Goal: Find specific page/section: Find specific page/section

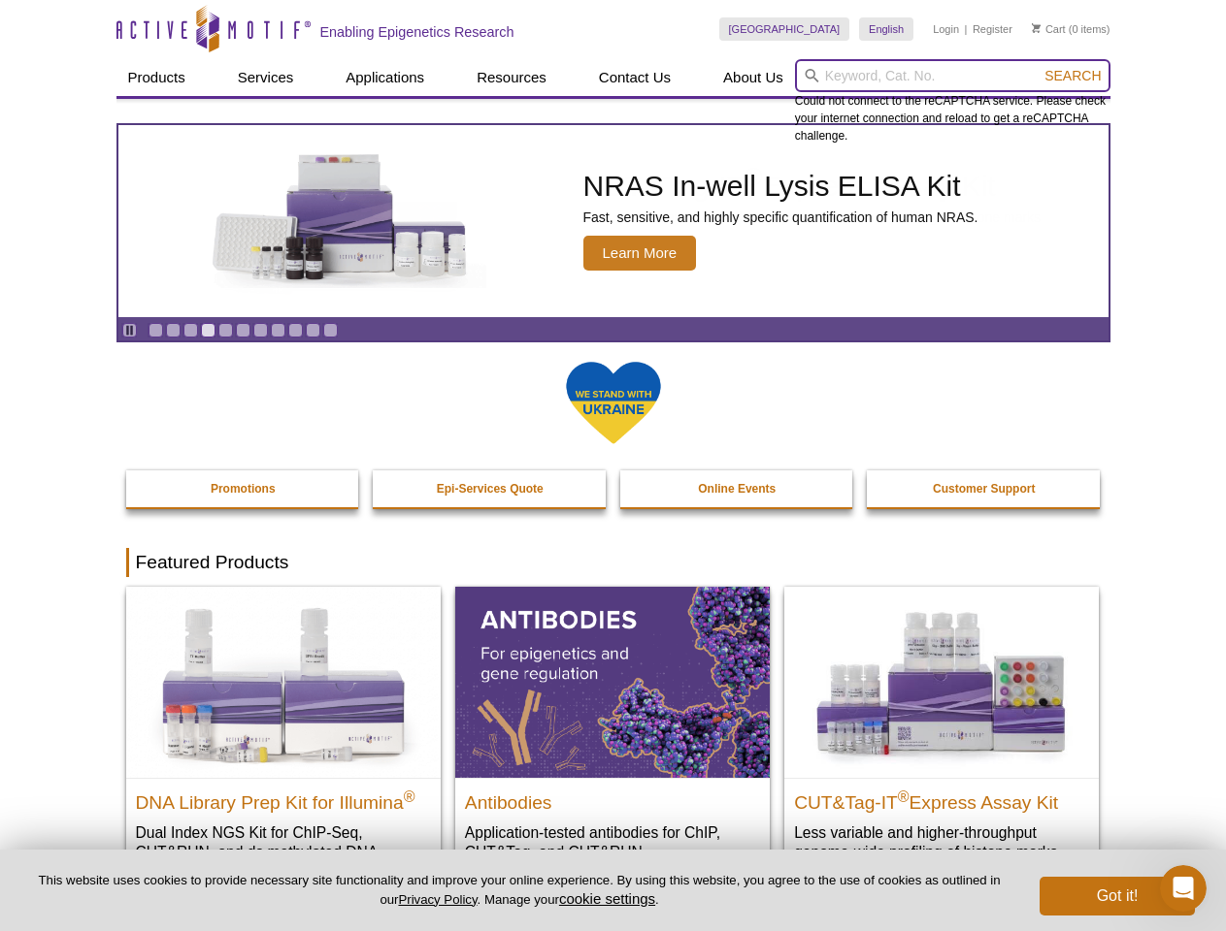
click at [952, 76] on input "search" at bounding box center [952, 75] width 315 height 33
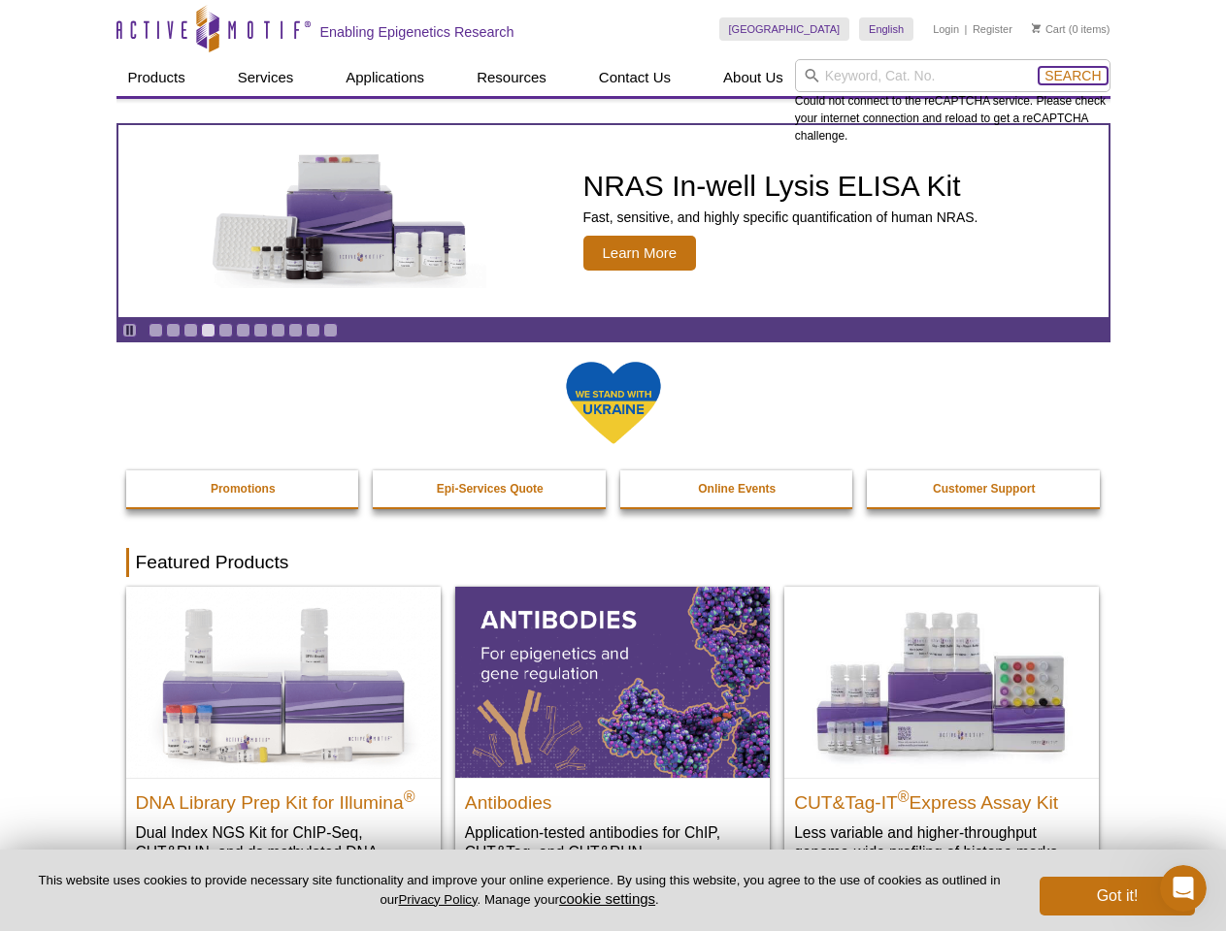
click at [1072, 76] on span "Search" at bounding box center [1072, 76] width 56 height 16
click at [129, 330] on icon "Pause" at bounding box center [129, 330] width 13 height 13
click at [155, 330] on link "Go to slide 1" at bounding box center [155, 330] width 15 height 15
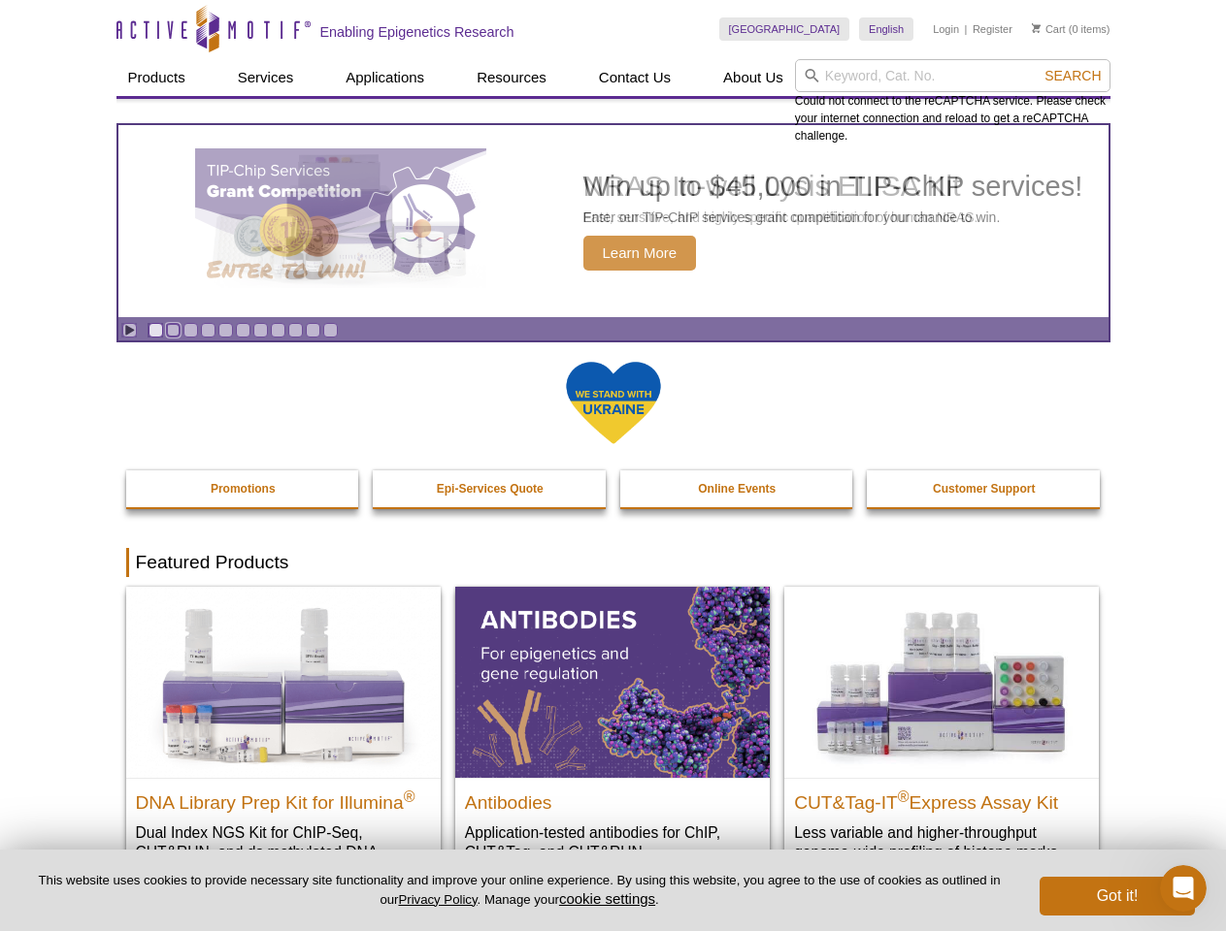
click at [173, 330] on link "Go to slide 2" at bounding box center [173, 330] width 15 height 15
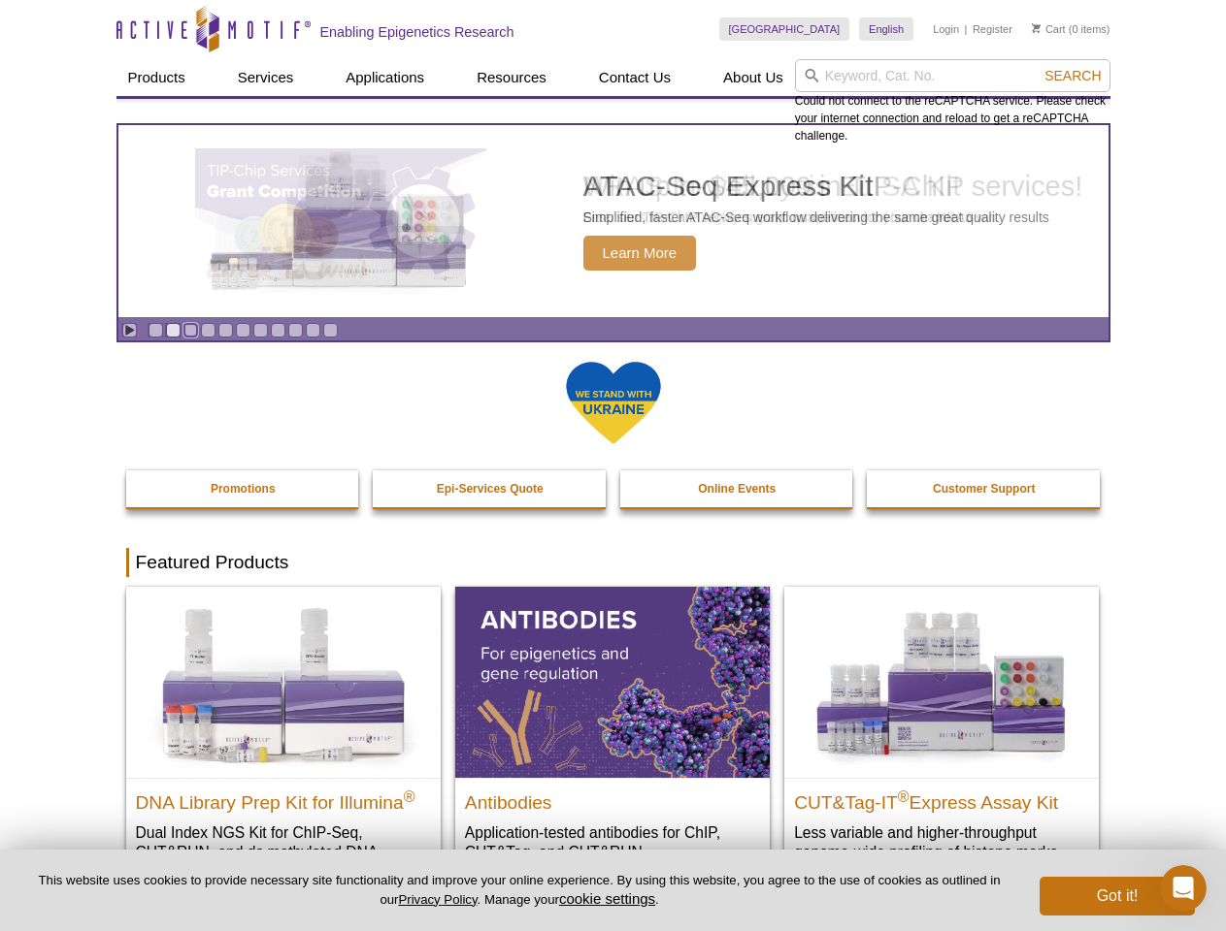
click at [190, 330] on link "Go to slide 3" at bounding box center [190, 330] width 15 height 15
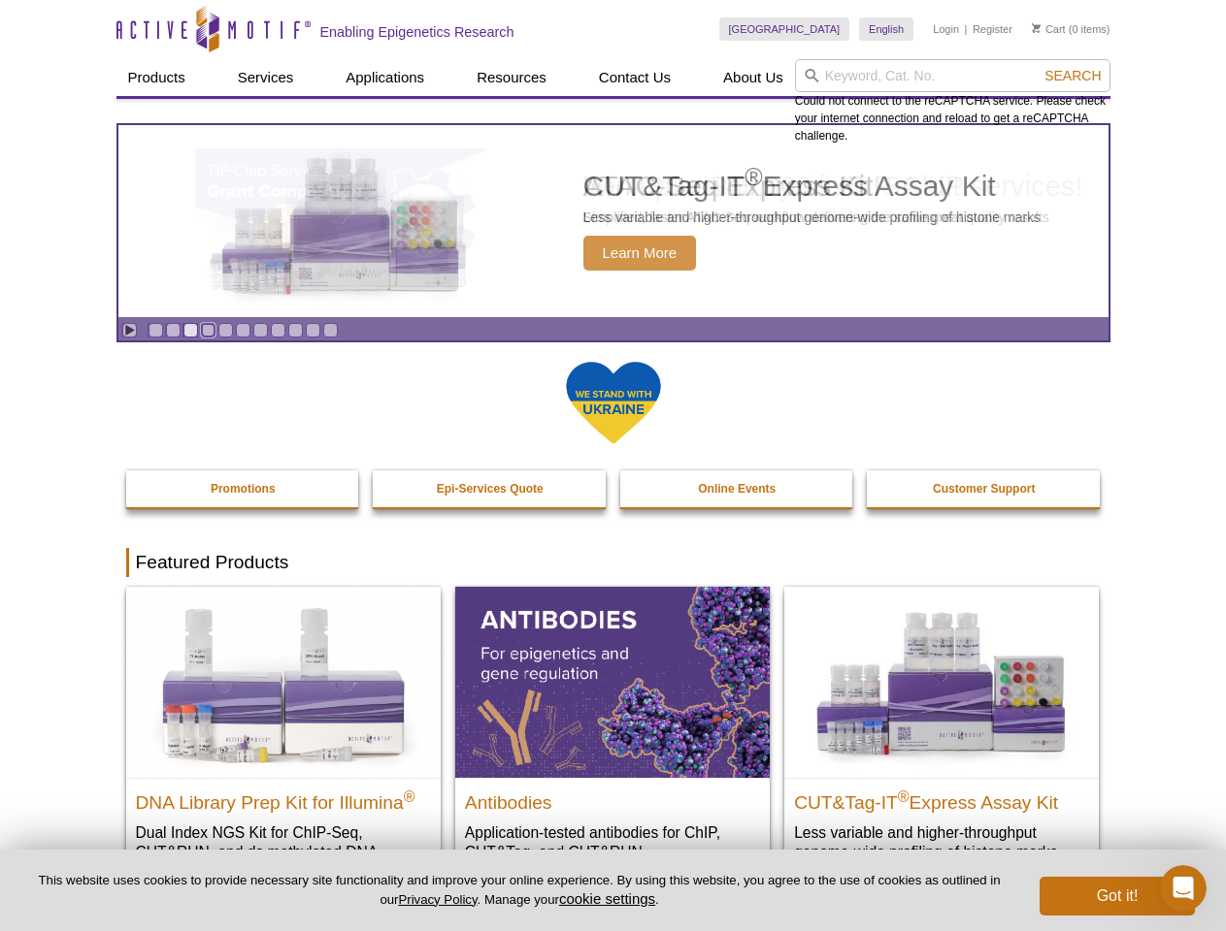
click at [208, 330] on link "Go to slide 4" at bounding box center [208, 330] width 15 height 15
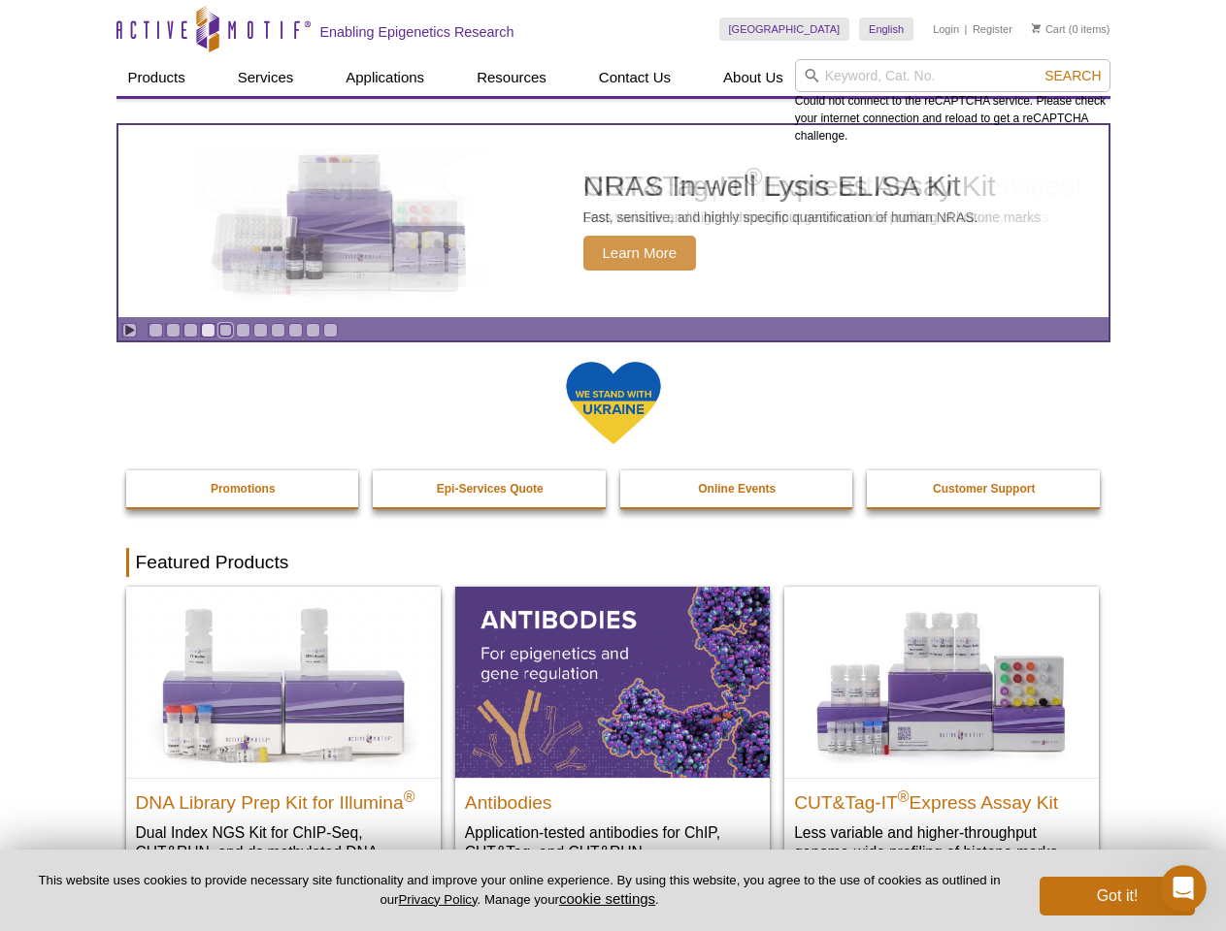
click at [225, 330] on link "Go to slide 5" at bounding box center [225, 330] width 15 height 15
